Goal: Task Accomplishment & Management: Complete application form

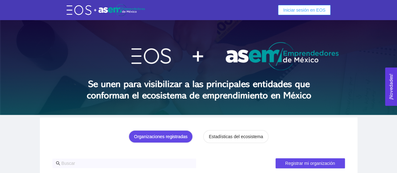
click at [306, 5] on button "Iniciar sesión en EOS" at bounding box center [304, 10] width 52 height 10
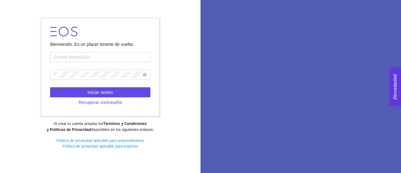
type input "[EMAIL_ADDRESS][DOMAIN_NAME]"
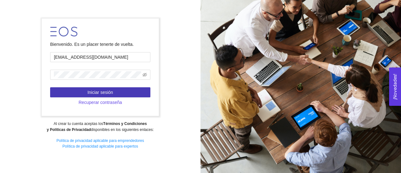
click at [102, 93] on span "Iniciar sesión" at bounding box center [101, 92] width 26 height 7
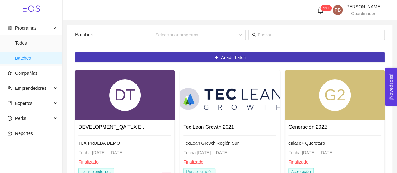
click at [224, 56] on span "Añadir batch" at bounding box center [233, 57] width 25 height 7
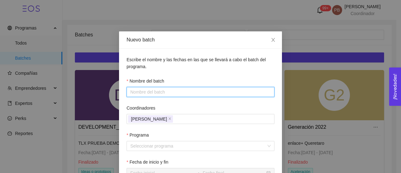
click at [173, 93] on input "Nombre del batch" at bounding box center [201, 92] width 148 height 10
drag, startPoint x: 186, startPoint y: 92, endPoint x: 158, endPoint y: 93, distance: 27.6
click at [158, 93] on input "Startup Studio Aceleración" at bounding box center [201, 92] width 148 height 10
type input "Startup Studio"
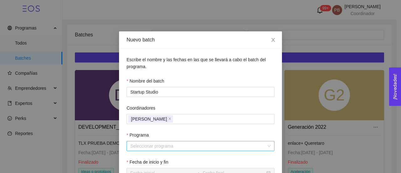
click at [141, 145] on input "Programa" at bounding box center [198, 145] width 136 height 9
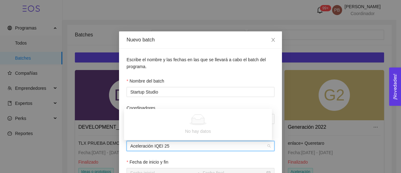
type input "Aceleración IQEI 25"
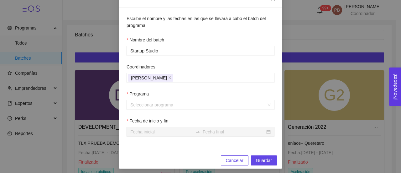
scroll to position [45, 0]
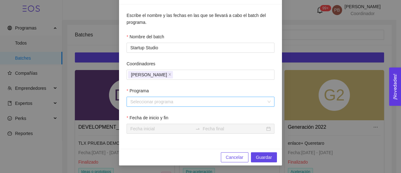
click at [211, 103] on input "Programa" at bounding box center [198, 101] width 136 height 9
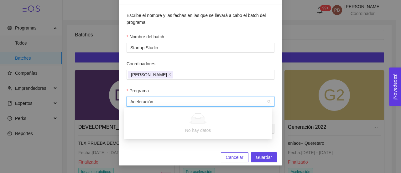
type input "Aceleración"
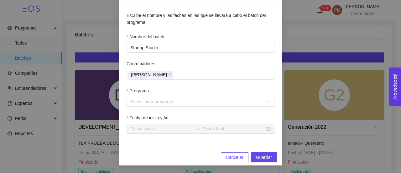
click at [227, 156] on span "Cancelar" at bounding box center [235, 157] width 18 height 7
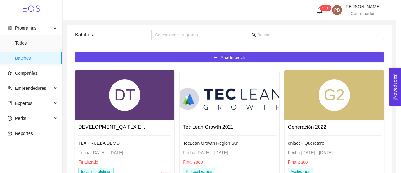
scroll to position [13, 0]
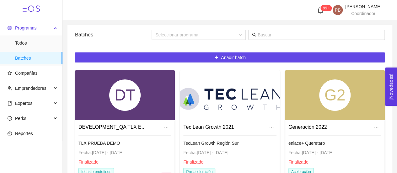
click at [28, 29] on span "Programas" at bounding box center [25, 27] width 21 height 5
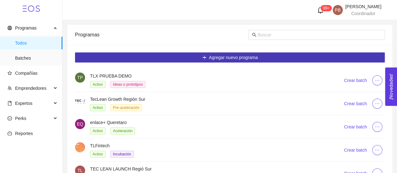
click at [247, 57] on span "Agregar nuevo programa" at bounding box center [233, 57] width 49 height 7
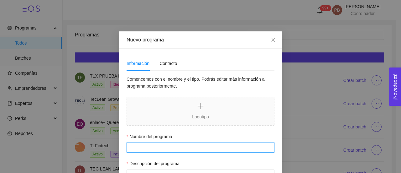
click at [184, 147] on input "Nombre del programa" at bounding box center [201, 147] width 148 height 10
type input "Aceleración IQEI 2025"
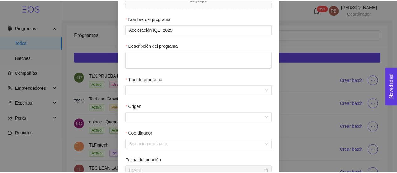
scroll to position [119, 0]
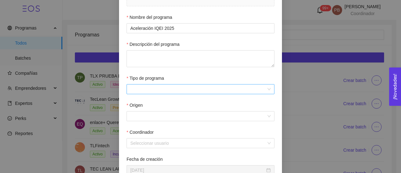
click at [267, 89] on div at bounding box center [201, 89] width 148 height 10
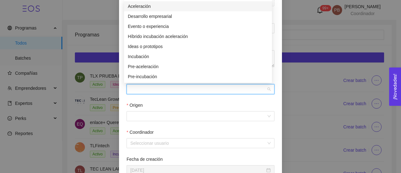
click at [218, 9] on div "Aceleración" at bounding box center [198, 6] width 141 height 7
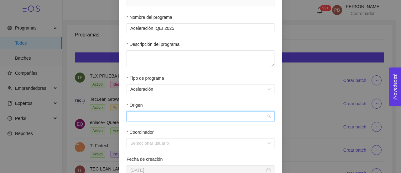
click at [177, 118] on input "Origen" at bounding box center [198, 115] width 136 height 9
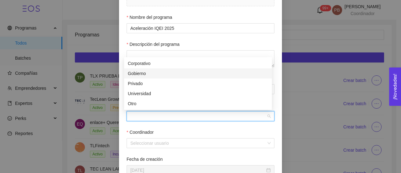
click at [153, 72] on div "Gobierno" at bounding box center [198, 73] width 141 height 7
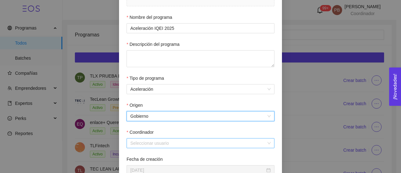
click at [148, 146] on input "Coordinador" at bounding box center [198, 142] width 136 height 9
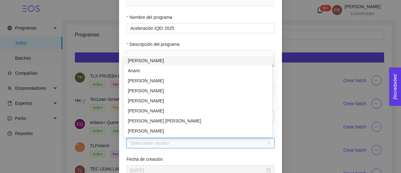
click at [148, 145] on input "Coordinador" at bounding box center [198, 142] width 136 height 9
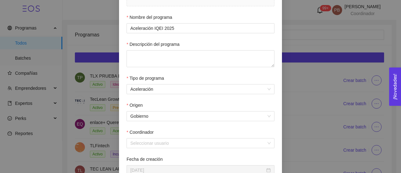
click at [396, 114] on div "Nuevo programa Información Contacto Comencemos con el nombre y el tipo. Podrás …" at bounding box center [200, 86] width 401 height 173
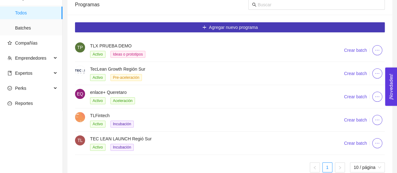
scroll to position [40, 0]
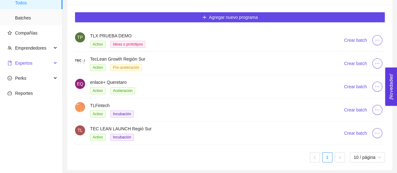
click at [35, 61] on span "Expertos" at bounding box center [30, 63] width 44 height 13
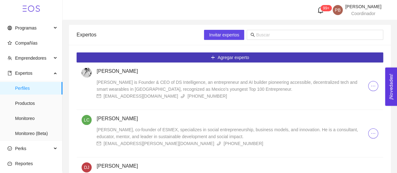
click at [239, 59] on span "Agregar experto" at bounding box center [232, 57] width 31 height 7
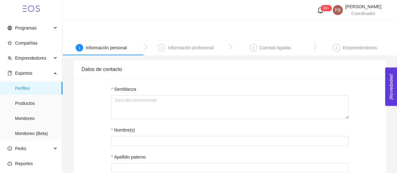
type input "[EMAIL_ADDRESS][DOMAIN_NAME]"
click at [29, 34] on li "Programas" at bounding box center [31, 29] width 62 height 14
click at [29, 46] on span "Compañías" at bounding box center [33, 43] width 50 height 13
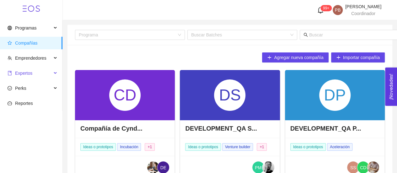
click at [29, 75] on span "Expertos" at bounding box center [23, 73] width 17 height 5
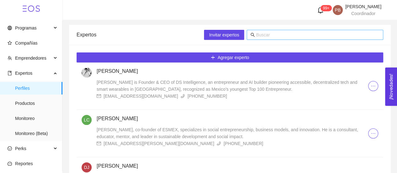
click at [260, 35] on input "text" at bounding box center [317, 34] width 123 height 7
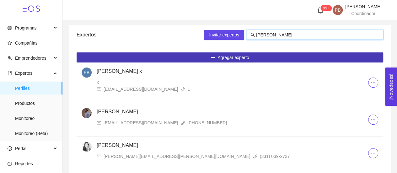
type input "[PERSON_NAME]"
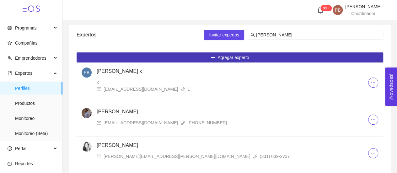
click at [226, 55] on span "Agregar experto" at bounding box center [232, 57] width 31 height 7
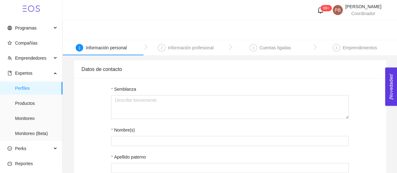
type input "[EMAIL_ADDRESS][DOMAIN_NAME]"
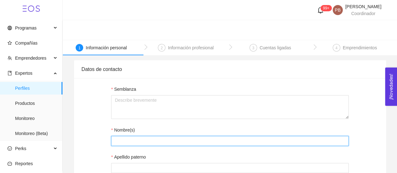
click at [146, 141] on input "Nombre(s)" at bounding box center [229, 141] width 237 height 10
type input "c"
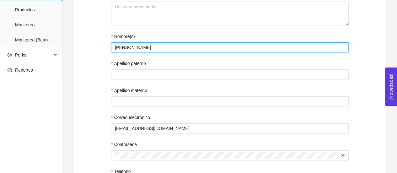
scroll to position [94, 0]
type input "[PERSON_NAME]"
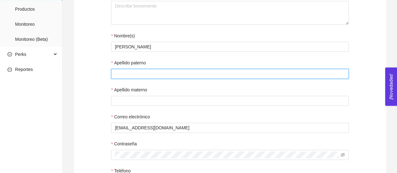
click at [182, 75] on input "Apellido paterno" at bounding box center [229, 74] width 237 height 10
type input "[PERSON_NAME]"
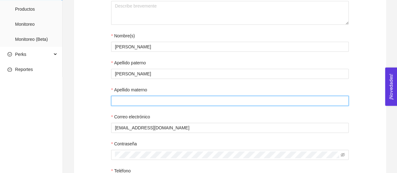
click at [180, 100] on input "Apellido materno" at bounding box center [229, 101] width 237 height 10
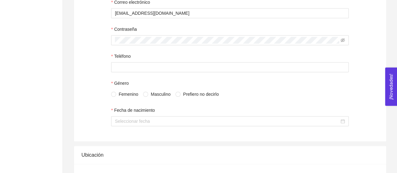
scroll to position [211, 0]
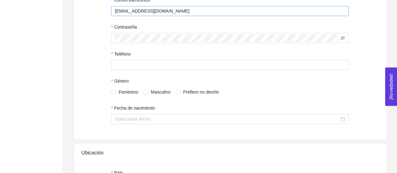
type input "[PERSON_NAME]"
drag, startPoint x: 153, startPoint y: 13, endPoint x: 93, endPoint y: 16, distance: 60.6
click at [93, 16] on div "Semblanza Nombre(s) [PERSON_NAME] Apellido paterno [PERSON_NAME] materno [PERSO…" at bounding box center [230, 3] width 312 height 272
paste input "[PERSON_NAME].[PERSON_NAME]"
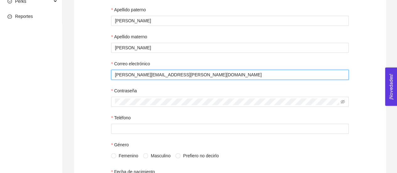
scroll to position [0, 0]
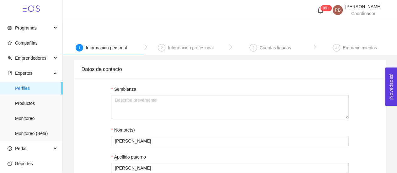
type input "[PERSON_NAME][EMAIL_ADDRESS][PERSON_NAME][DOMAIN_NAME]"
click at [130, 24] on header at bounding box center [230, 30] width 334 height 20
click at [345, 7] on span "[PERSON_NAME]" at bounding box center [363, 6] width 36 height 5
click at [342, 32] on span "Perfil" at bounding box center [344, 32] width 10 height 5
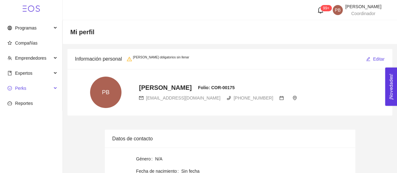
click at [24, 87] on span "Perks" at bounding box center [20, 88] width 11 height 5
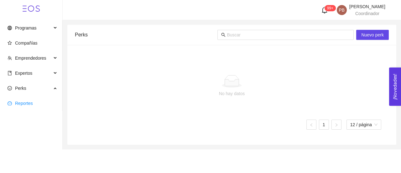
click at [24, 103] on span "Reportes" at bounding box center [24, 103] width 18 height 5
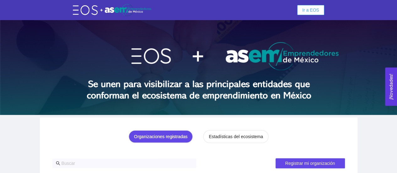
click at [312, 10] on span "Ir a EOS" at bounding box center [310, 10] width 17 height 7
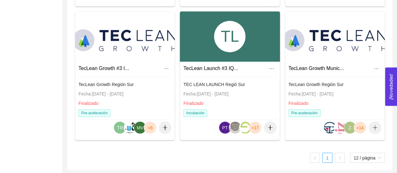
scroll to position [461, 0]
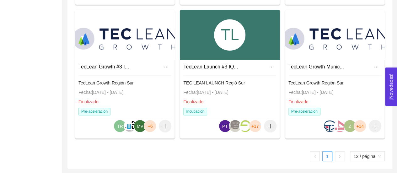
click at [326, 43] on div at bounding box center [335, 35] width 100 height 50
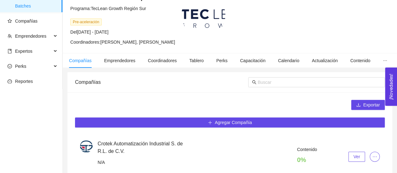
scroll to position [48, 0]
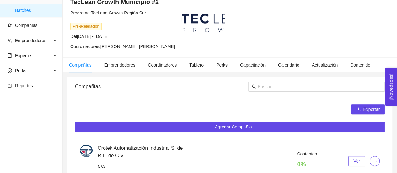
click at [169, 47] on span "Coordinadores: Patricia Barrera Badillo, Paola Rentería Núñez" at bounding box center [122, 46] width 105 height 5
click at [159, 64] on span "Coordinadores" at bounding box center [162, 64] width 29 height 5
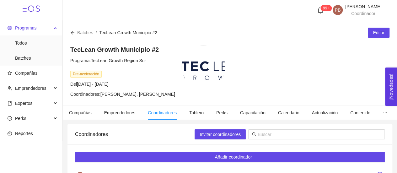
click at [26, 26] on span "Programas" at bounding box center [25, 27] width 21 height 5
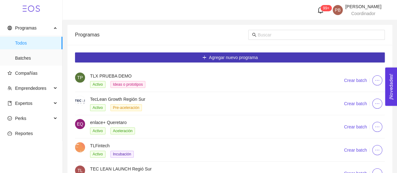
click at [218, 57] on span "Agregar nuevo programa" at bounding box center [233, 57] width 49 height 7
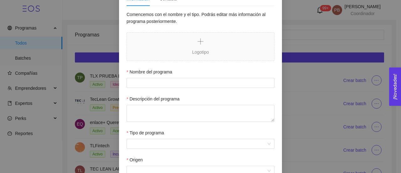
scroll to position [63, 0]
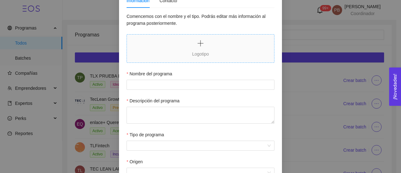
click at [200, 40] on icon "plus" at bounding box center [200, 43] width 1 height 6
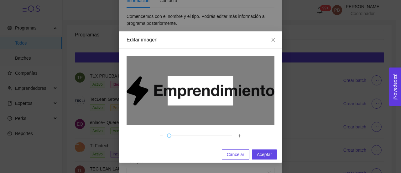
click at [239, 136] on button "＋" at bounding box center [240, 135] width 11 height 11
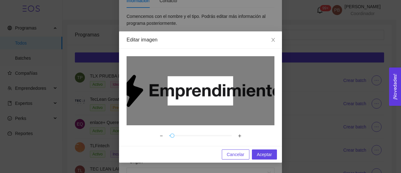
click at [160, 135] on button "－" at bounding box center [161, 135] width 11 height 11
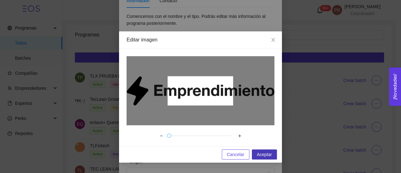
click at [264, 152] on span "Aceptar" at bounding box center [264, 154] width 15 height 7
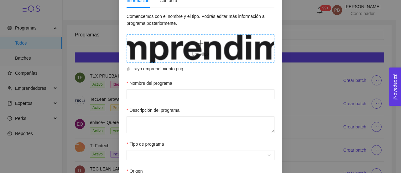
click at [238, 51] on div "Logotipo" at bounding box center [200, 49] width 147 height 18
click at [176, 48] on div "Logotipo" at bounding box center [200, 49] width 147 height 18
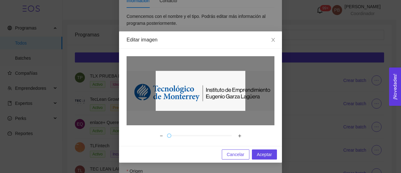
click at [270, 59] on div at bounding box center [201, 90] width 148 height 69
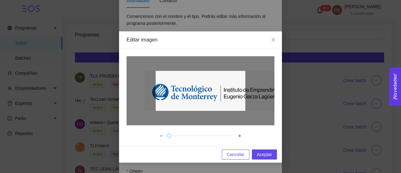
drag, startPoint x: 220, startPoint y: 81, endPoint x: 167, endPoint y: 137, distance: 77.0
click at [247, 76] on div at bounding box center [201, 90] width 148 height 69
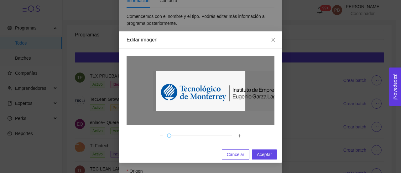
click at [167, 138] on div "－ ＋" at bounding box center [200, 135] width 89 height 11
drag, startPoint x: 171, startPoint y: 136, endPoint x: 169, endPoint y: 138, distance: 3.3
click at [169, 138] on div "－ ＋" at bounding box center [200, 135] width 89 height 11
click at [200, 91] on div at bounding box center [201, 91] width 90 height 40
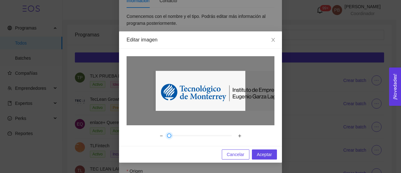
click at [200, 91] on div at bounding box center [201, 91] width 90 height 40
click at [264, 98] on img at bounding box center [227, 91] width 148 height 40
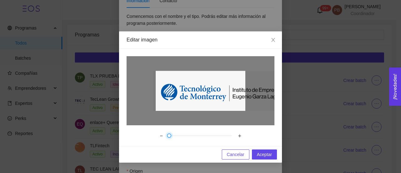
click at [264, 98] on img at bounding box center [227, 91] width 148 height 40
click at [193, 96] on div at bounding box center [201, 91] width 90 height 40
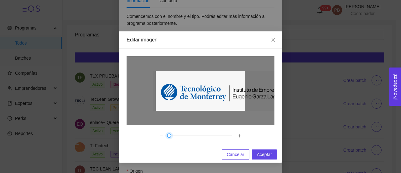
click at [254, 91] on img at bounding box center [227, 91] width 148 height 40
click at [237, 157] on span "Cancelar" at bounding box center [236, 154] width 18 height 7
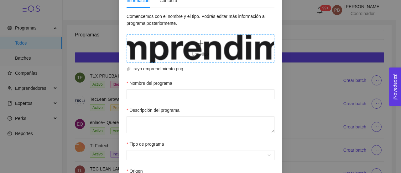
click at [230, 49] on div "Logotipo" at bounding box center [200, 49] width 147 height 18
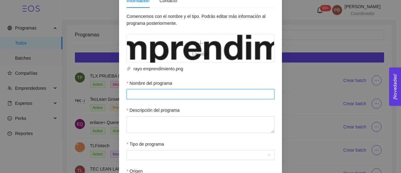
click at [179, 93] on input "Nombre del programa" at bounding box center [201, 94] width 148 height 10
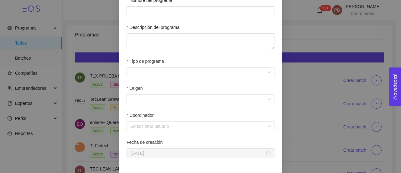
scroll to position [170, 0]
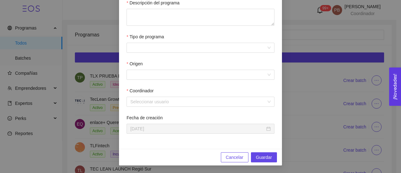
click at [233, 157] on span "Cancelar" at bounding box center [235, 157] width 18 height 7
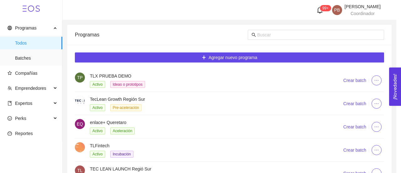
scroll to position [129, 0]
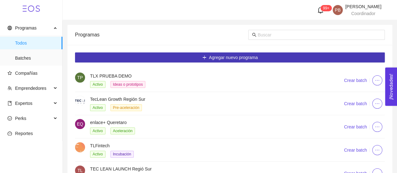
click at [251, 55] on span "Agregar nuevo programa" at bounding box center [233, 57] width 49 height 7
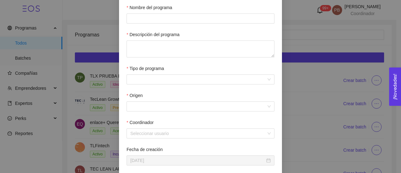
scroll to position [130, 0]
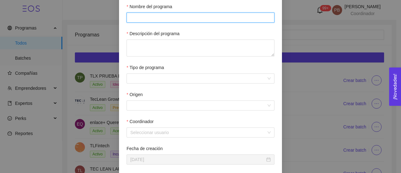
click at [201, 19] on input "Nombre del programa" at bounding box center [201, 18] width 148 height 10
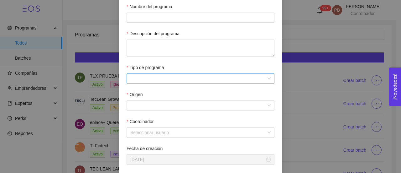
click at [133, 79] on input "Tipo de programa" at bounding box center [198, 78] width 136 height 9
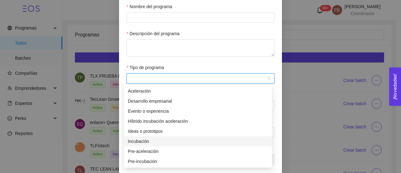
click at [144, 142] on div "Incubación" at bounding box center [198, 141] width 141 height 7
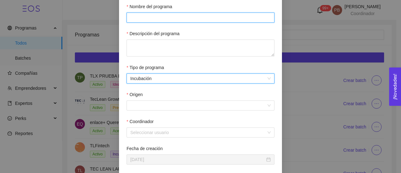
click at [148, 17] on input "Nombre del programa" at bounding box center [201, 18] width 148 height 10
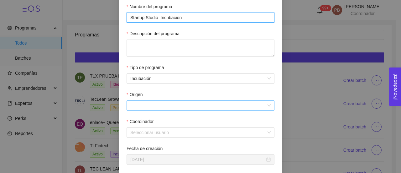
type input "Startup Studio Incubación"
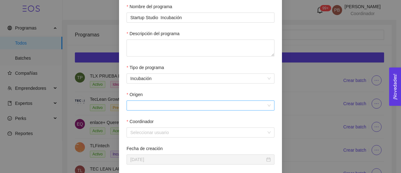
click at [147, 106] on input "Origen" at bounding box center [198, 105] width 136 height 9
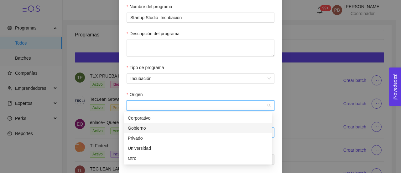
click at [138, 129] on div "Gobierno" at bounding box center [198, 128] width 141 height 7
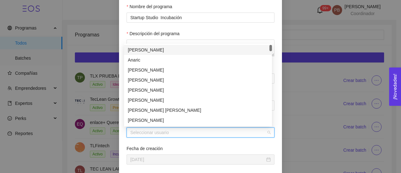
click at [139, 128] on input "Coordinador" at bounding box center [198, 132] width 136 height 9
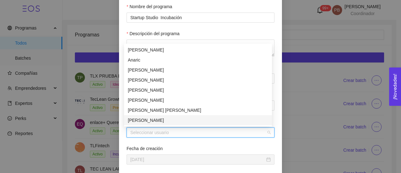
click at [209, 132] on input "Coordinador" at bounding box center [198, 132] width 136 height 9
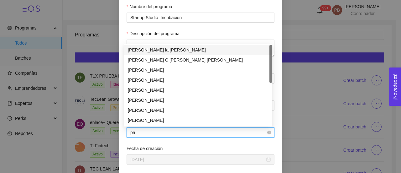
type input "pat"
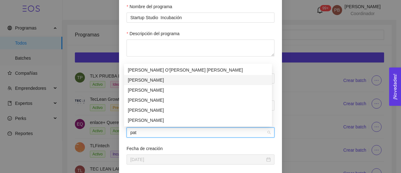
click at [184, 80] on div "[PERSON_NAME]" at bounding box center [198, 80] width 141 height 7
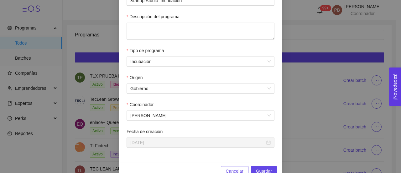
scroll to position [161, 0]
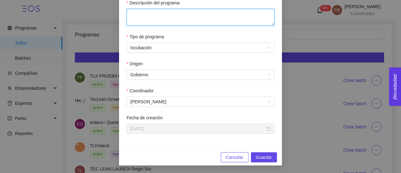
click at [231, 13] on textarea "Descripción del programa" at bounding box center [201, 17] width 148 height 17
